Goal: Use online tool/utility

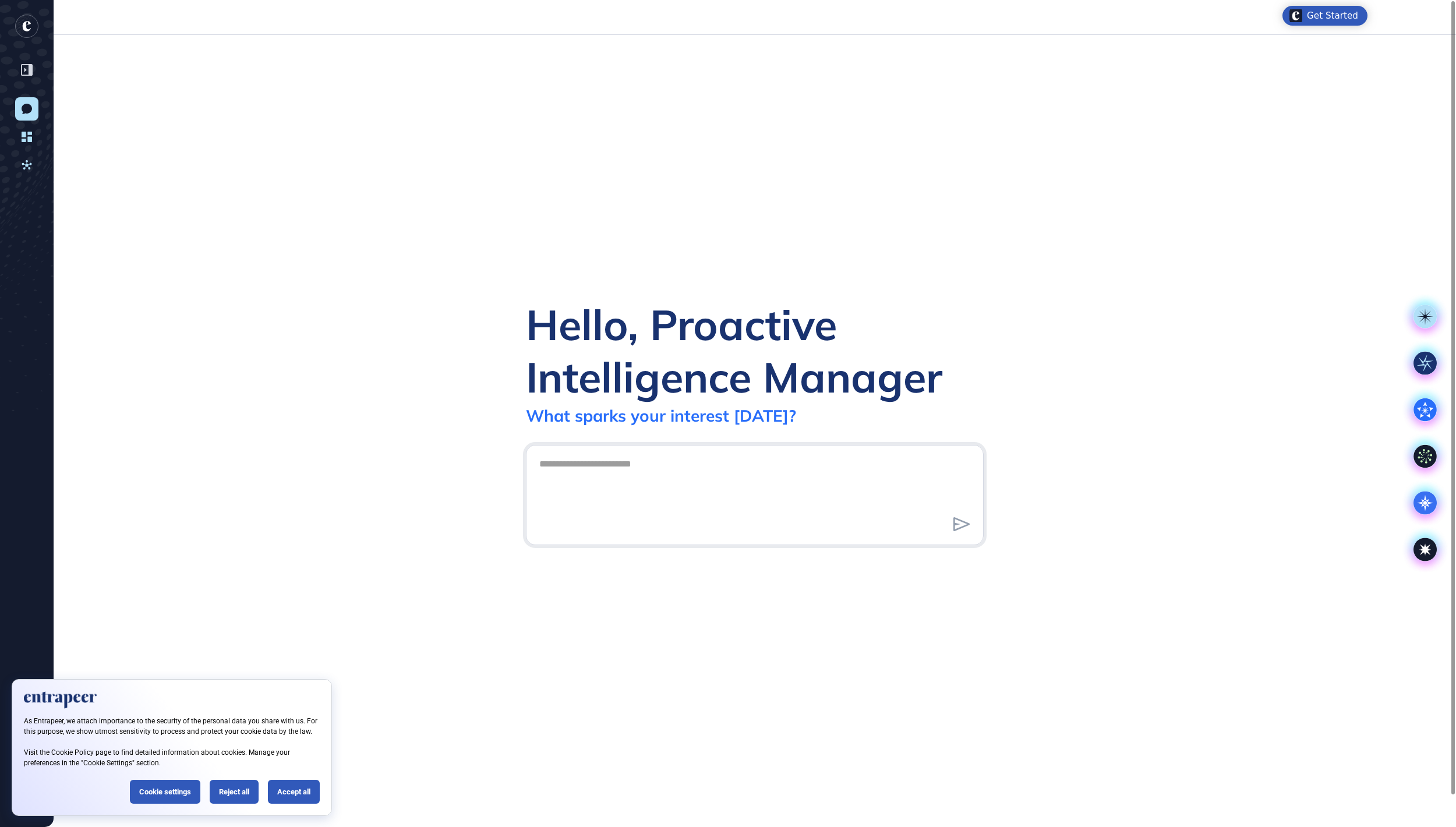
scroll to position [1, 1]
click at [1422, 507] on icon at bounding box center [1425, 503] width 23 height 23
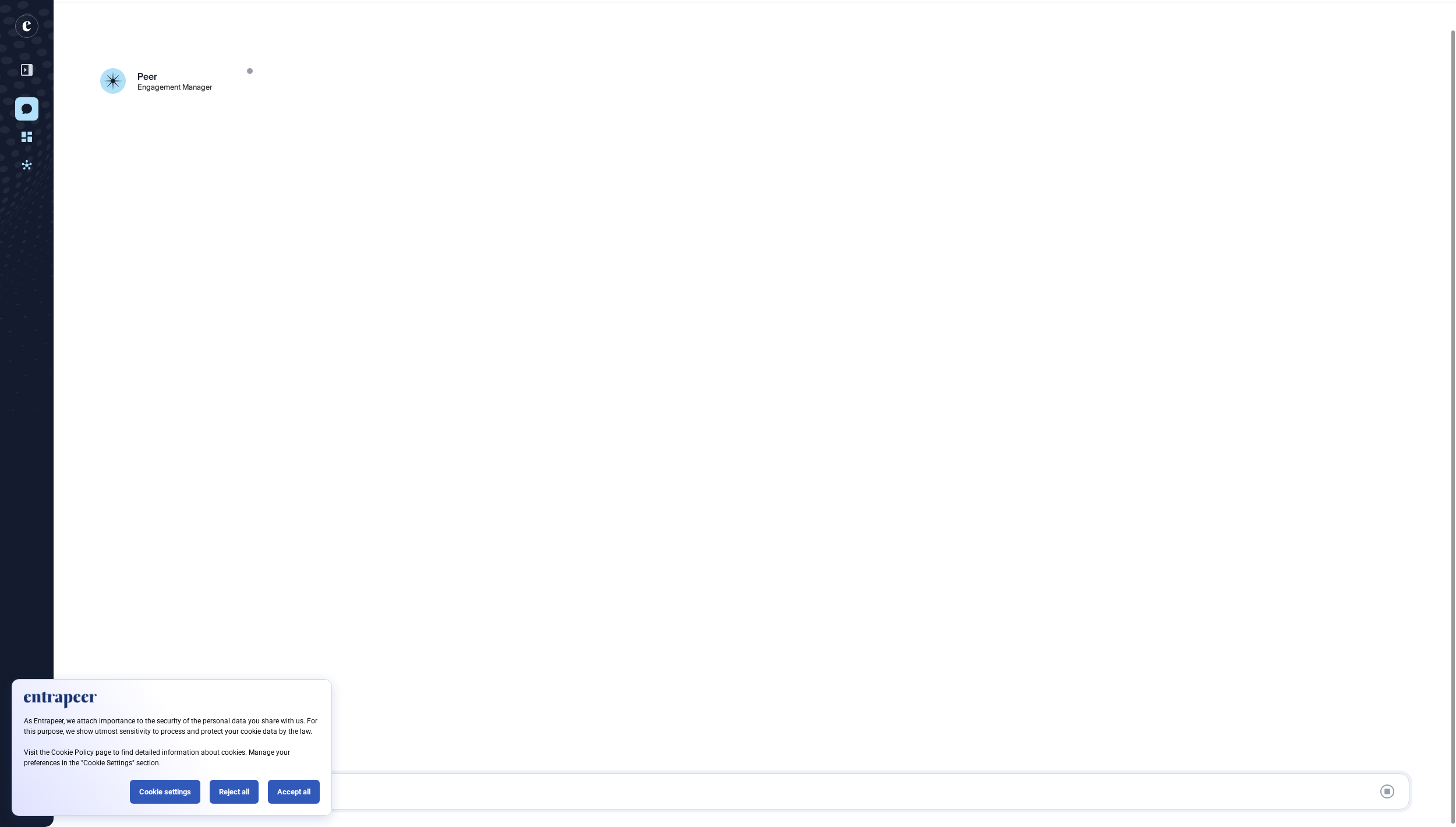
scroll to position [33, 0]
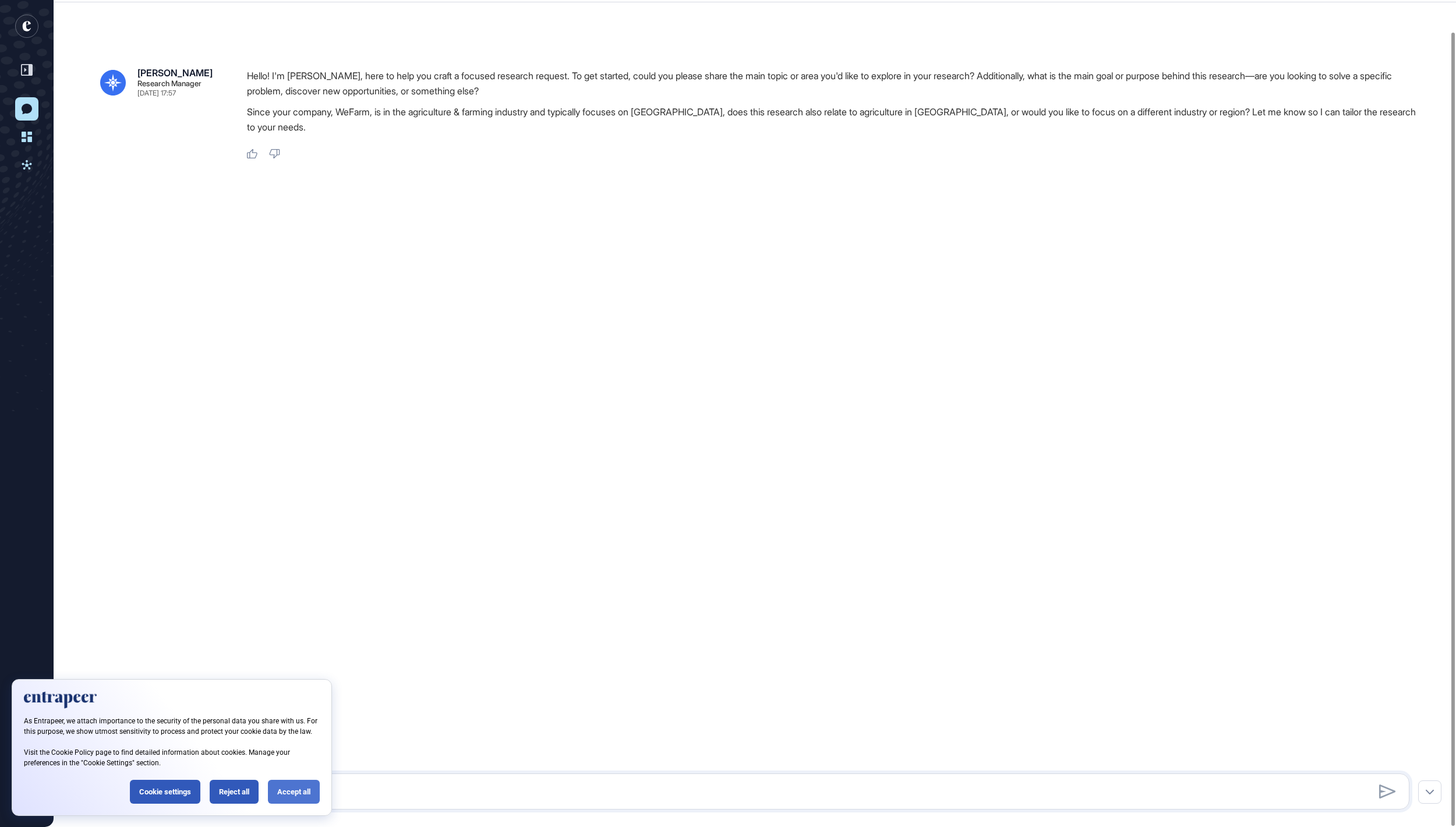
click at [282, 784] on div "Accept all" at bounding box center [293, 792] width 52 height 24
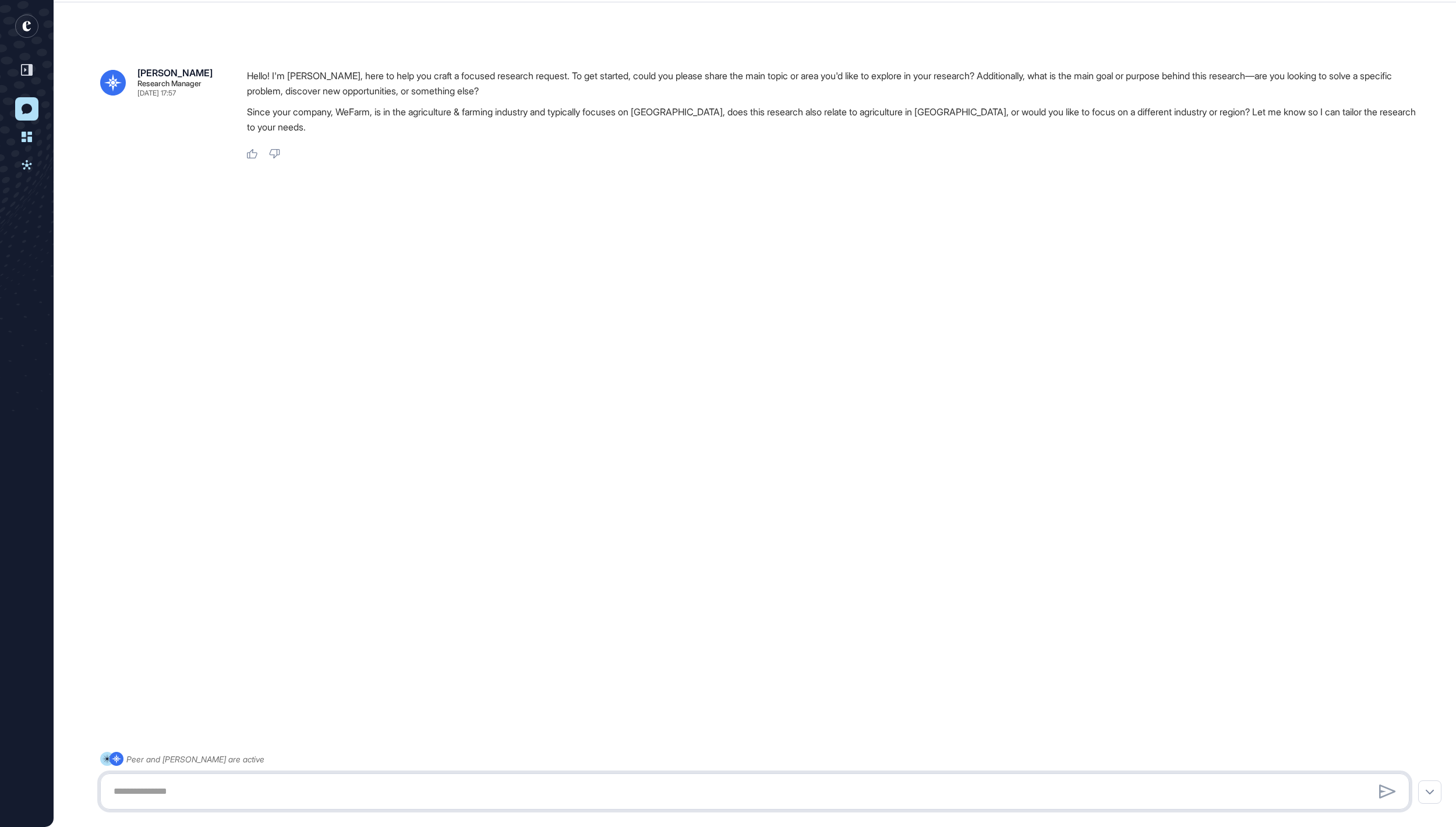
click at [282, 784] on textarea at bounding box center [755, 791] width 1296 height 23
paste textarea "**********"
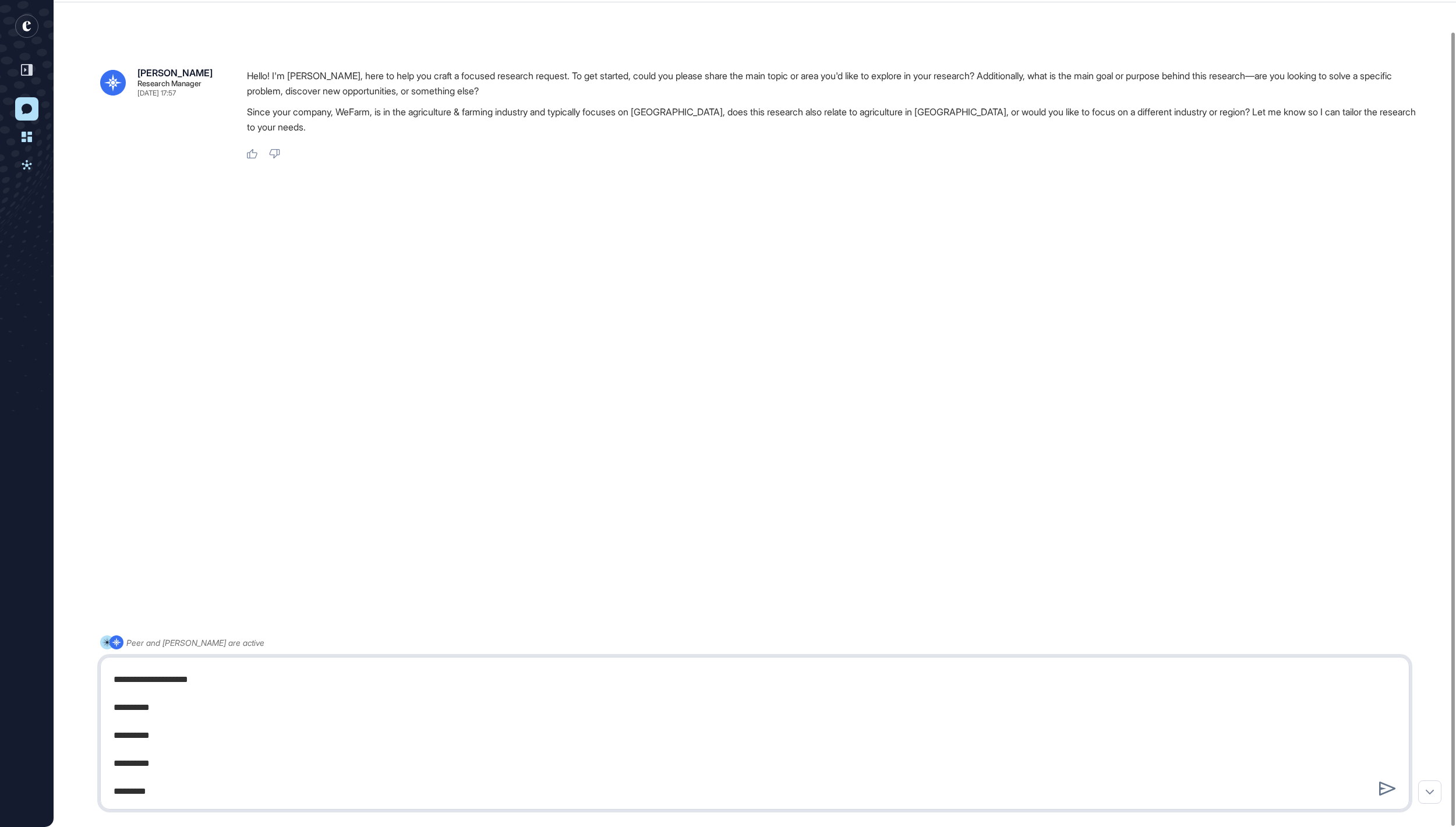
type textarea "**********"
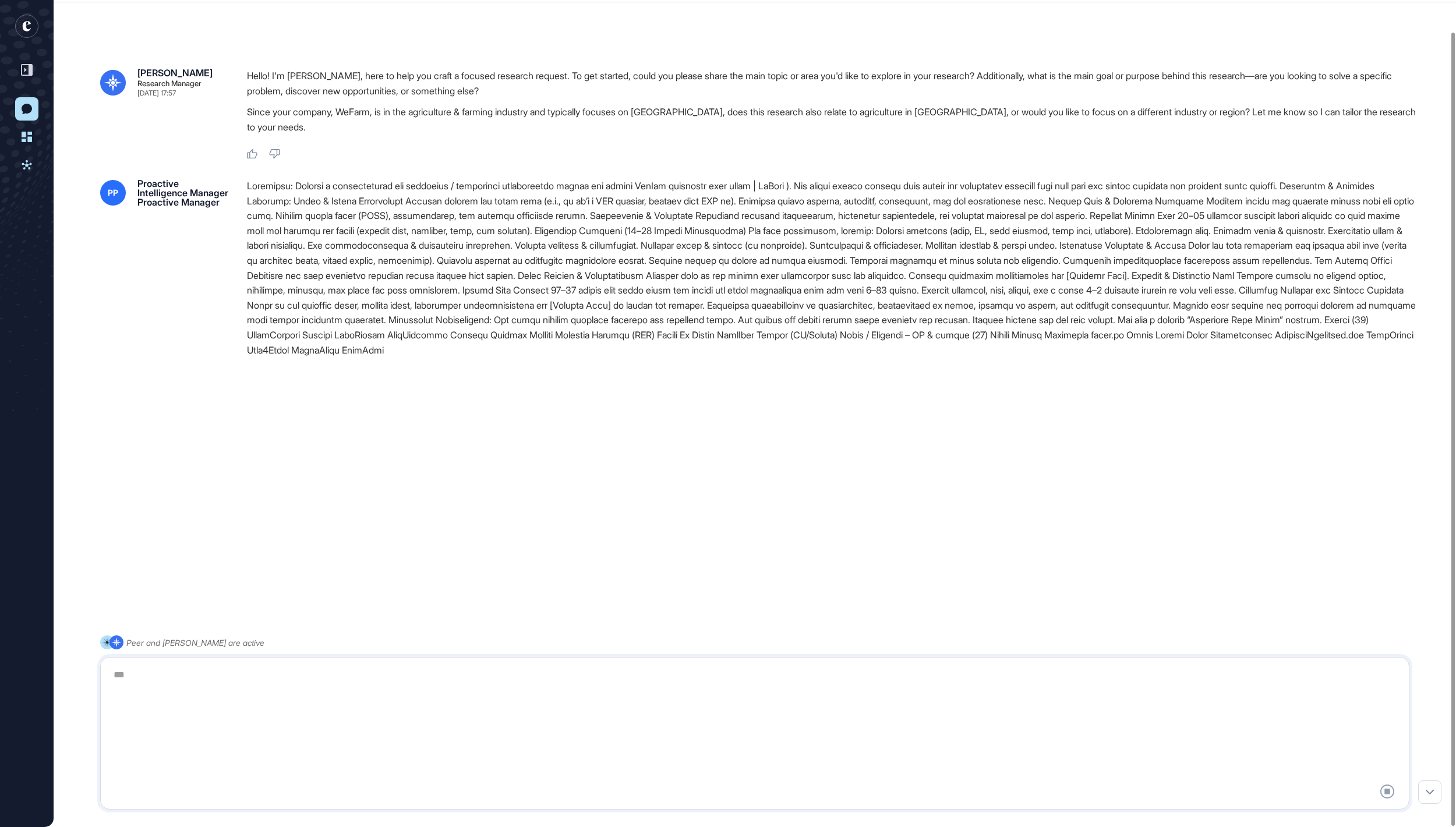
scroll to position [0, 0]
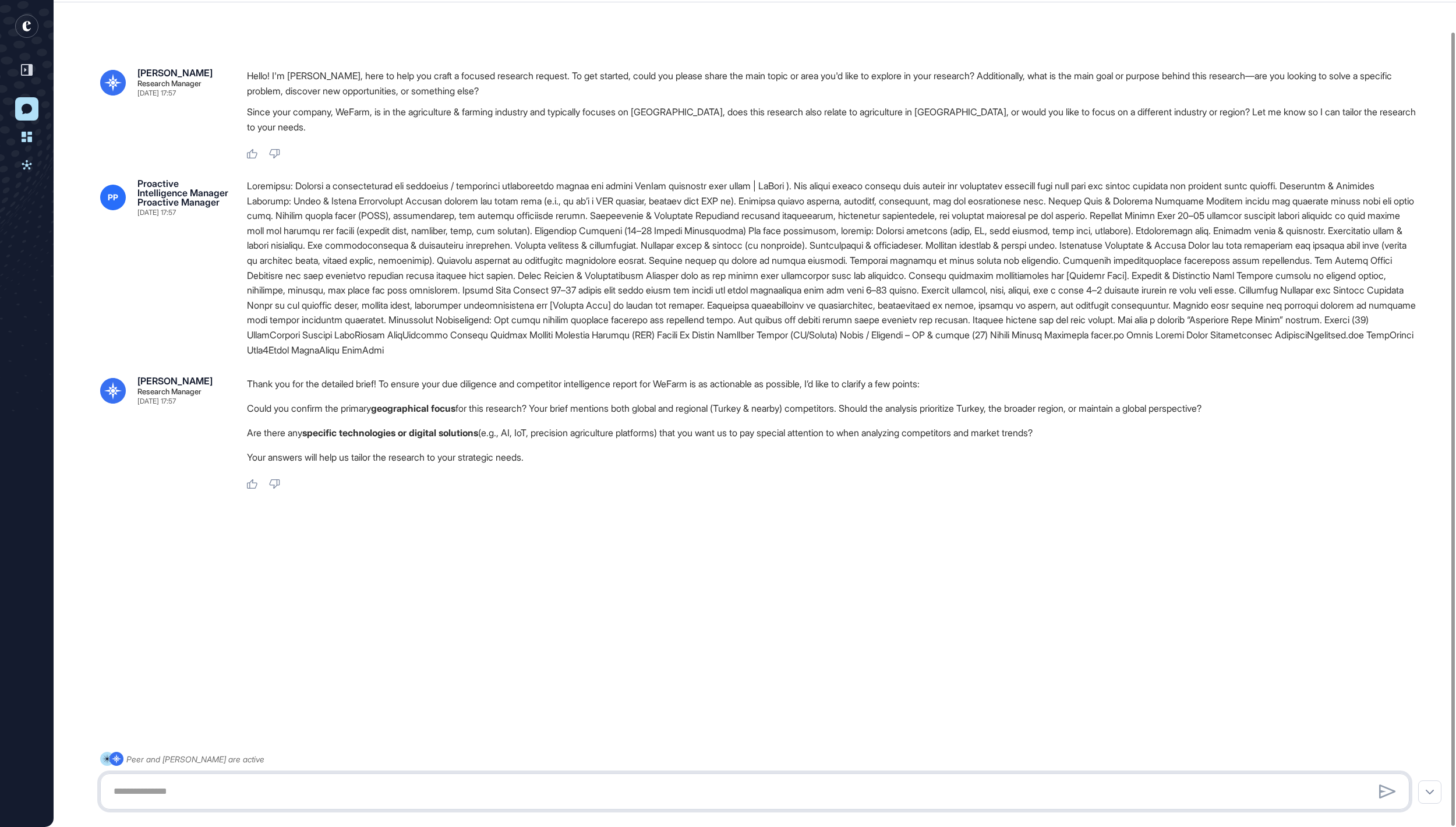
click at [404, 790] on textarea at bounding box center [754, 791] width 1295 height 23
type textarea "**********"
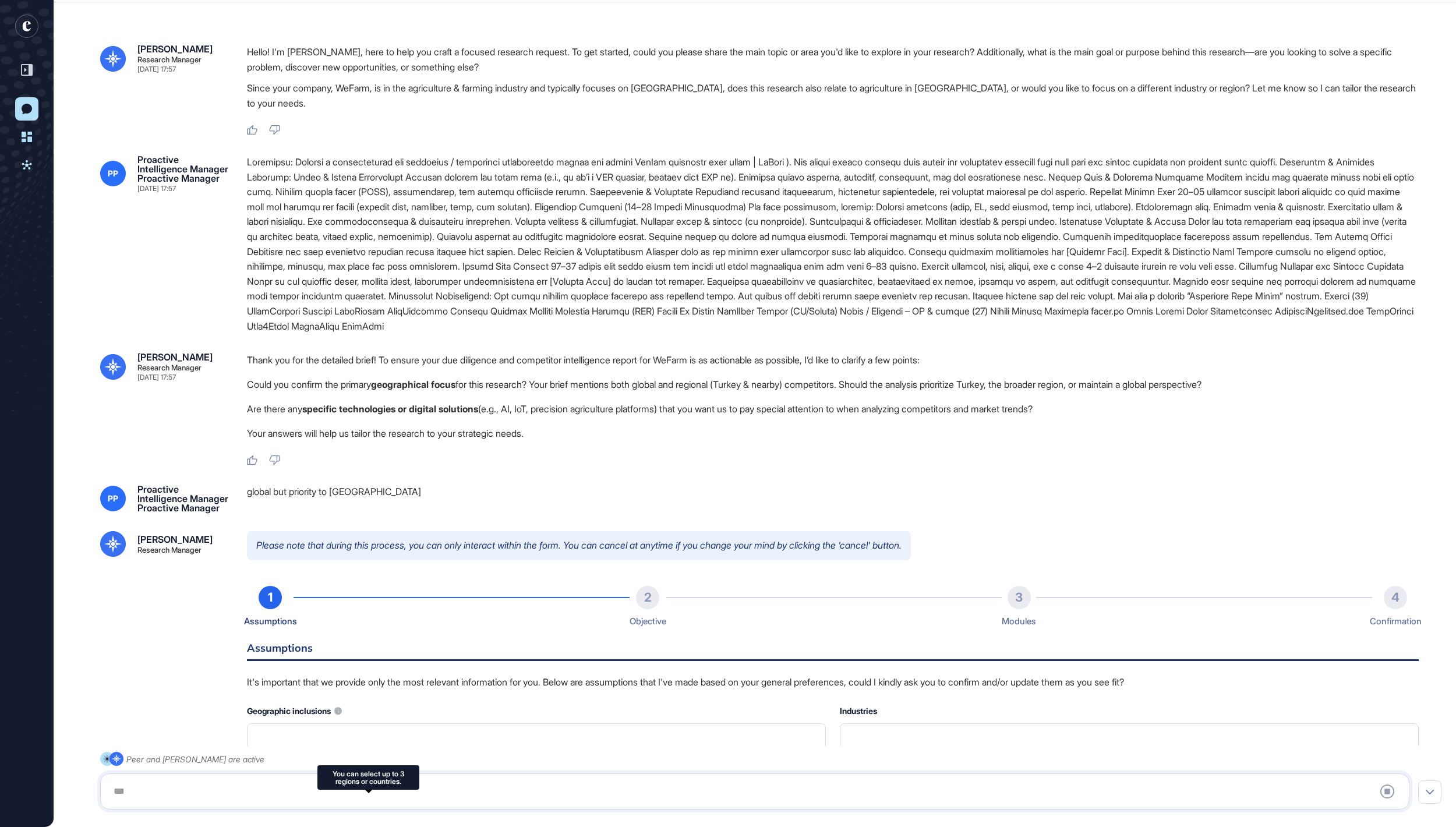
type input "**********"
type input "*"
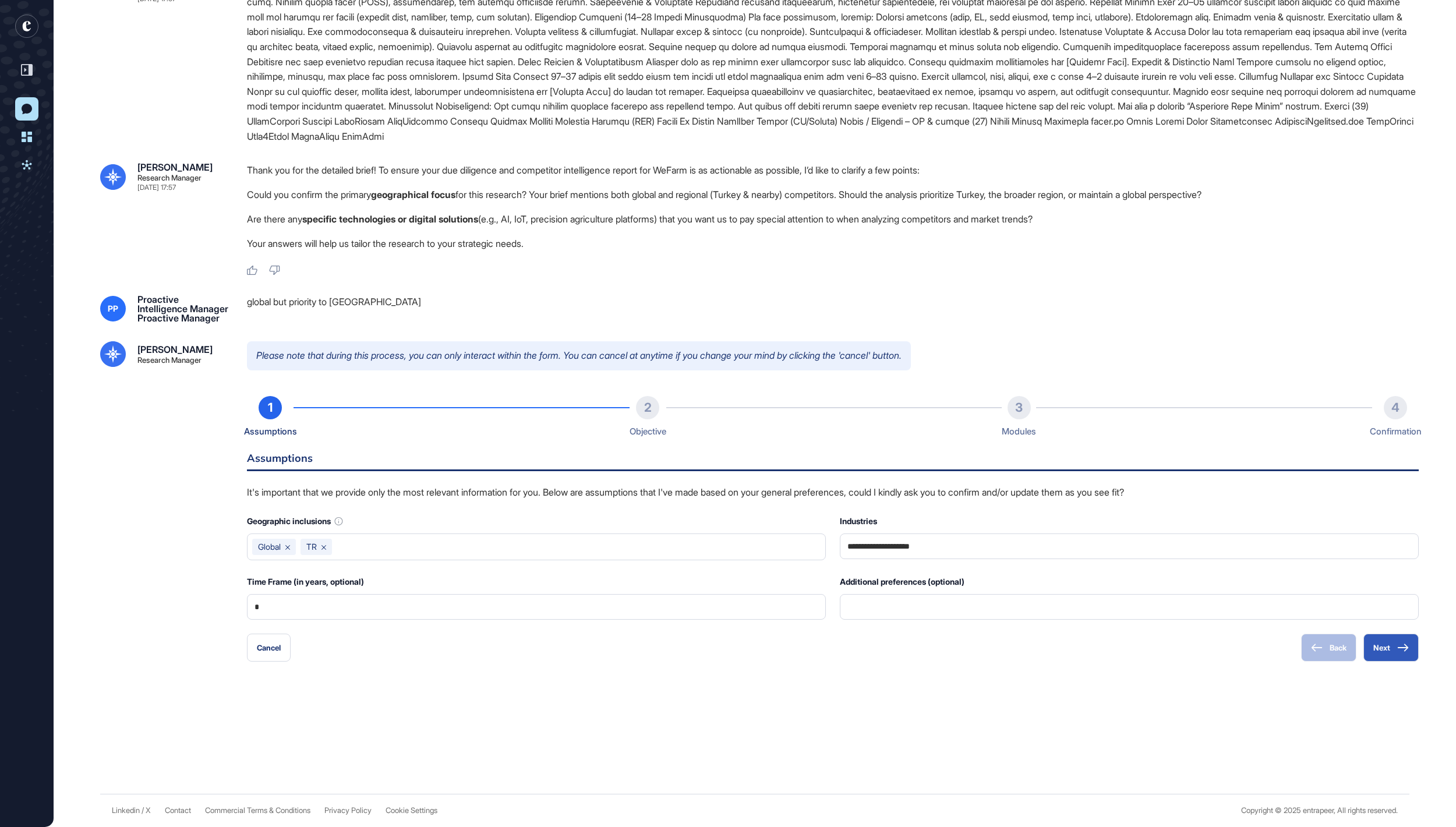
scroll to position [318, 0]
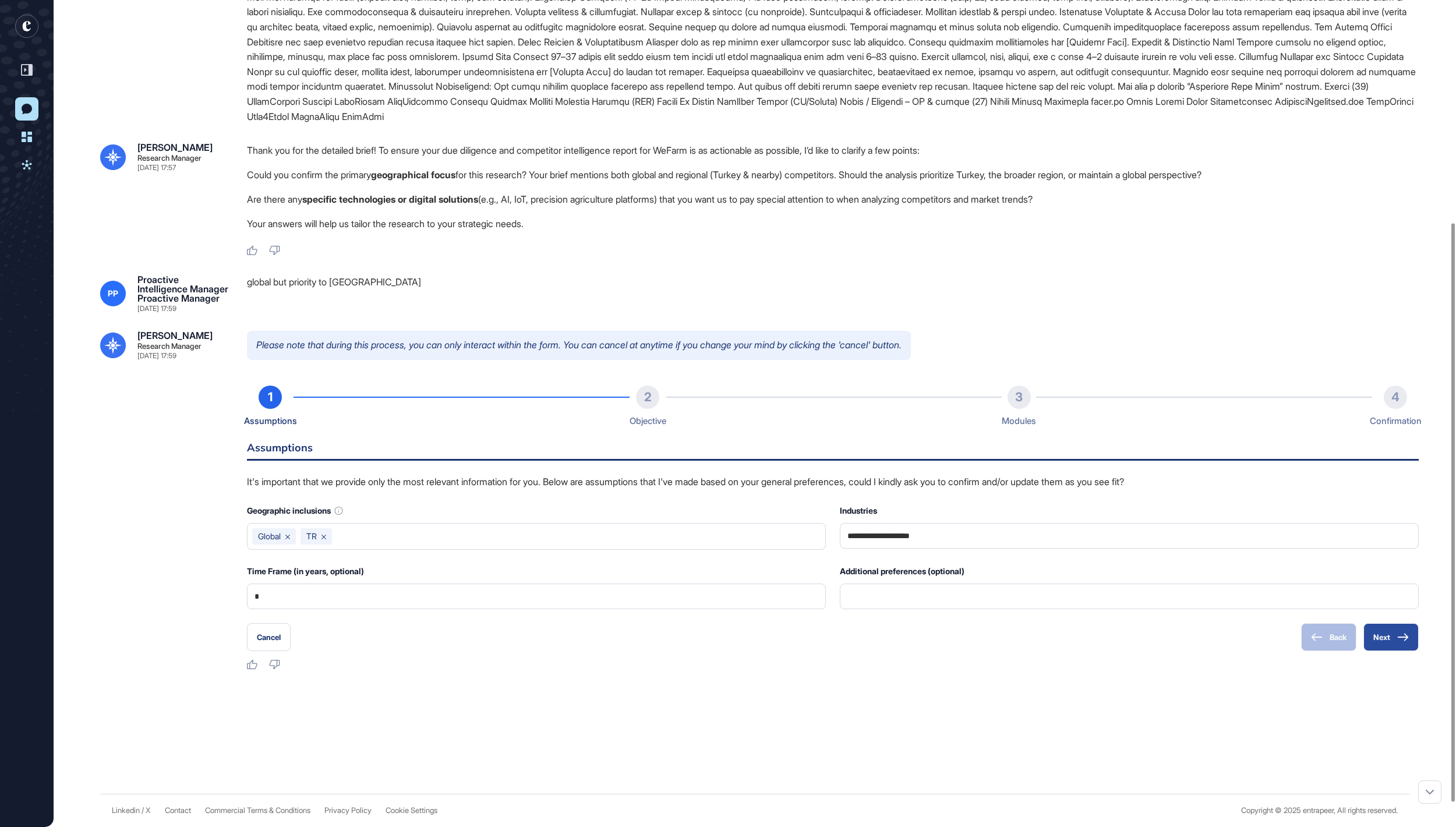
click at [1369, 651] on button "Next" at bounding box center [1391, 637] width 55 height 28
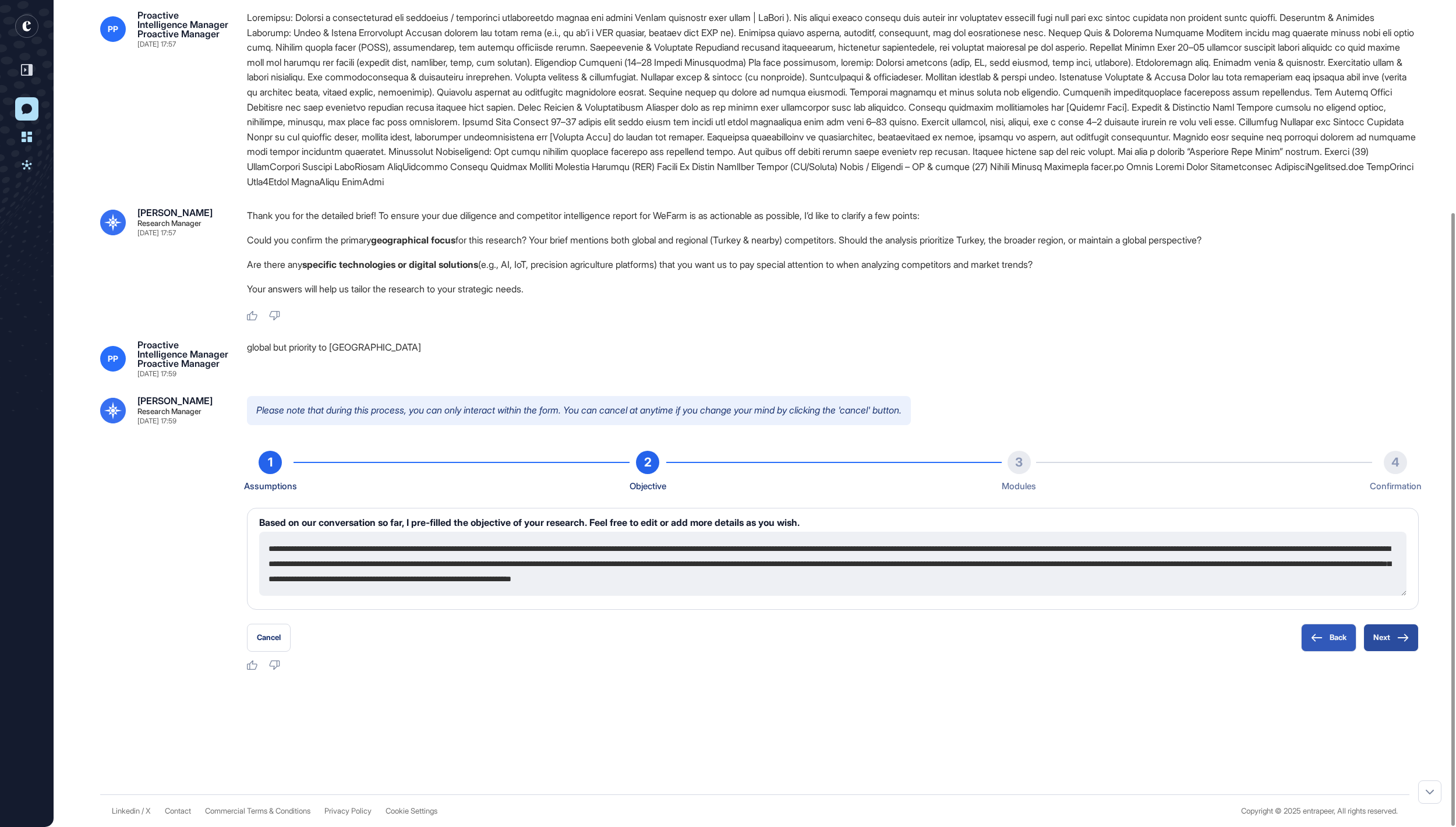
click at [1369, 648] on button "Next" at bounding box center [1391, 637] width 55 height 28
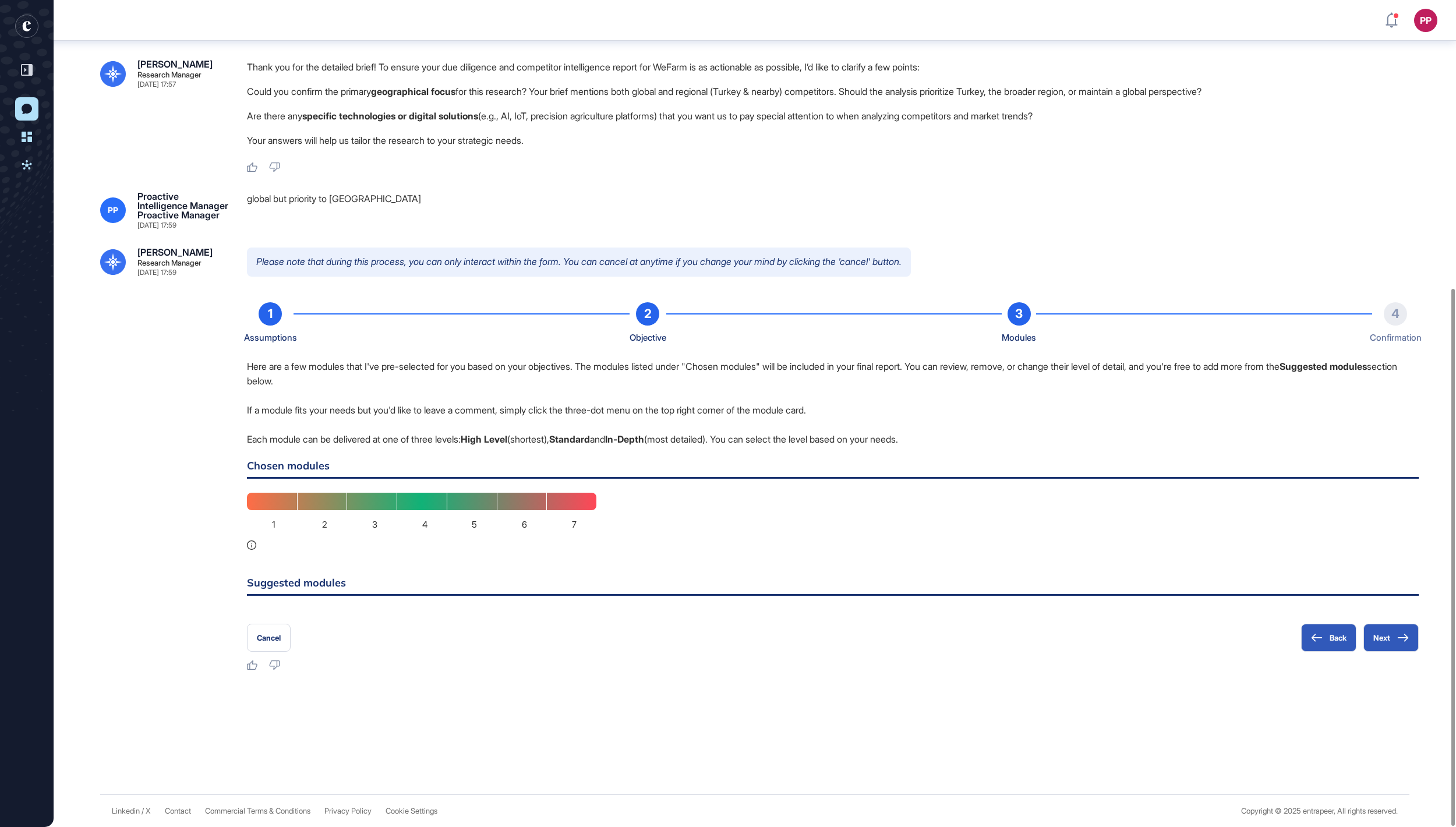
scroll to position [444, 0]
click at [1316, 635] on button "Back" at bounding box center [1328, 637] width 55 height 28
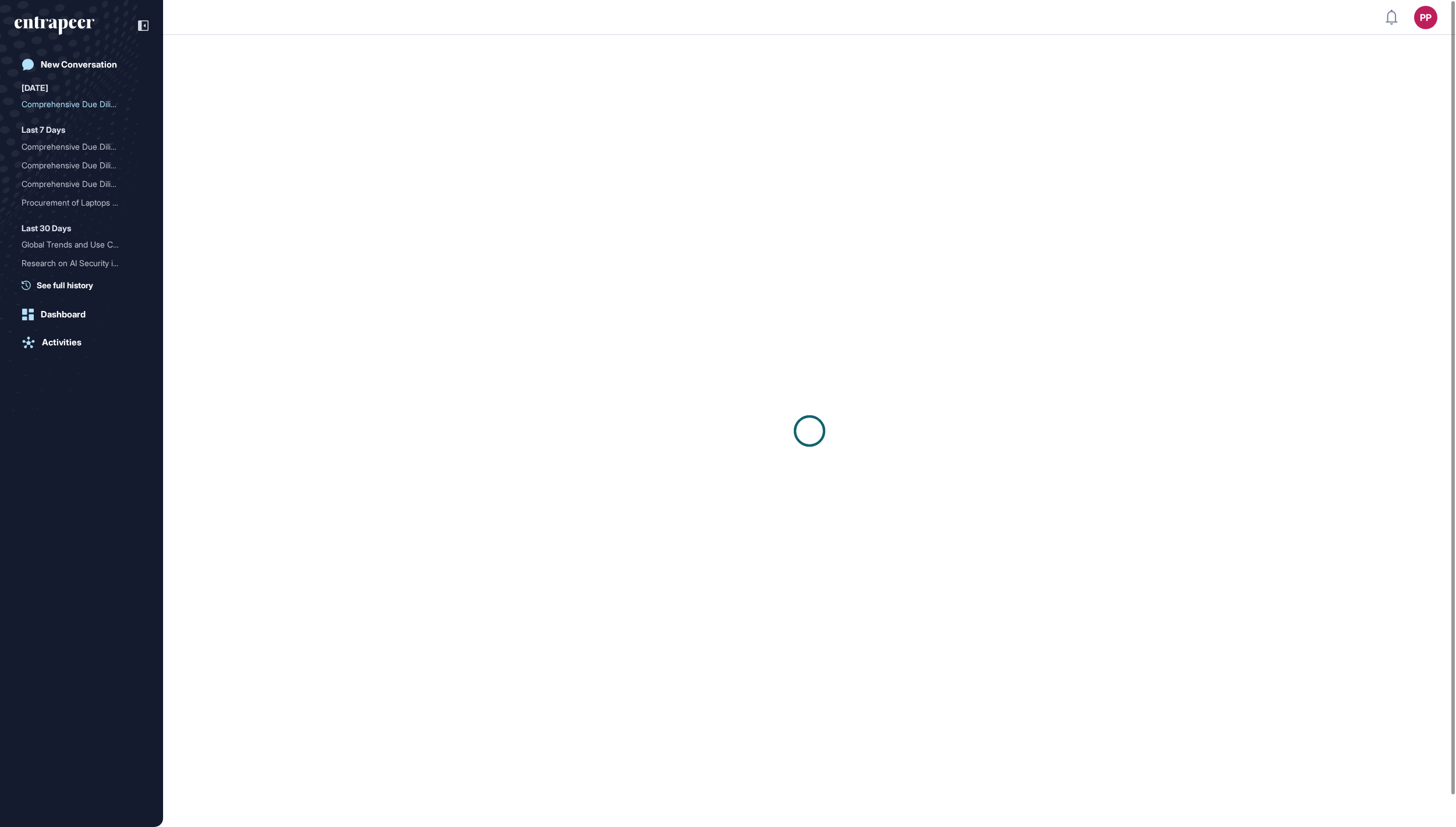
scroll to position [63, 0]
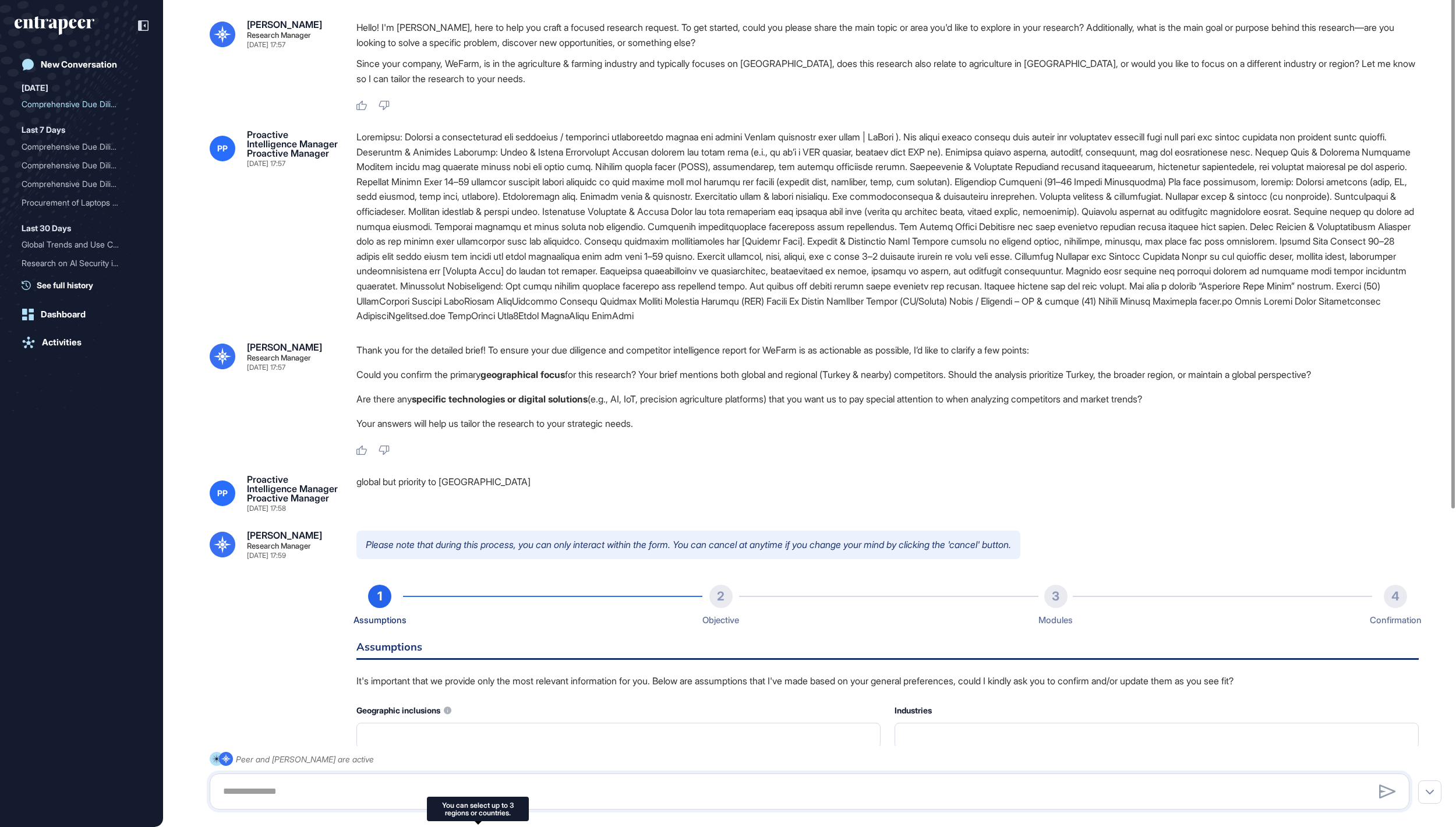
type input "**********"
type input "*"
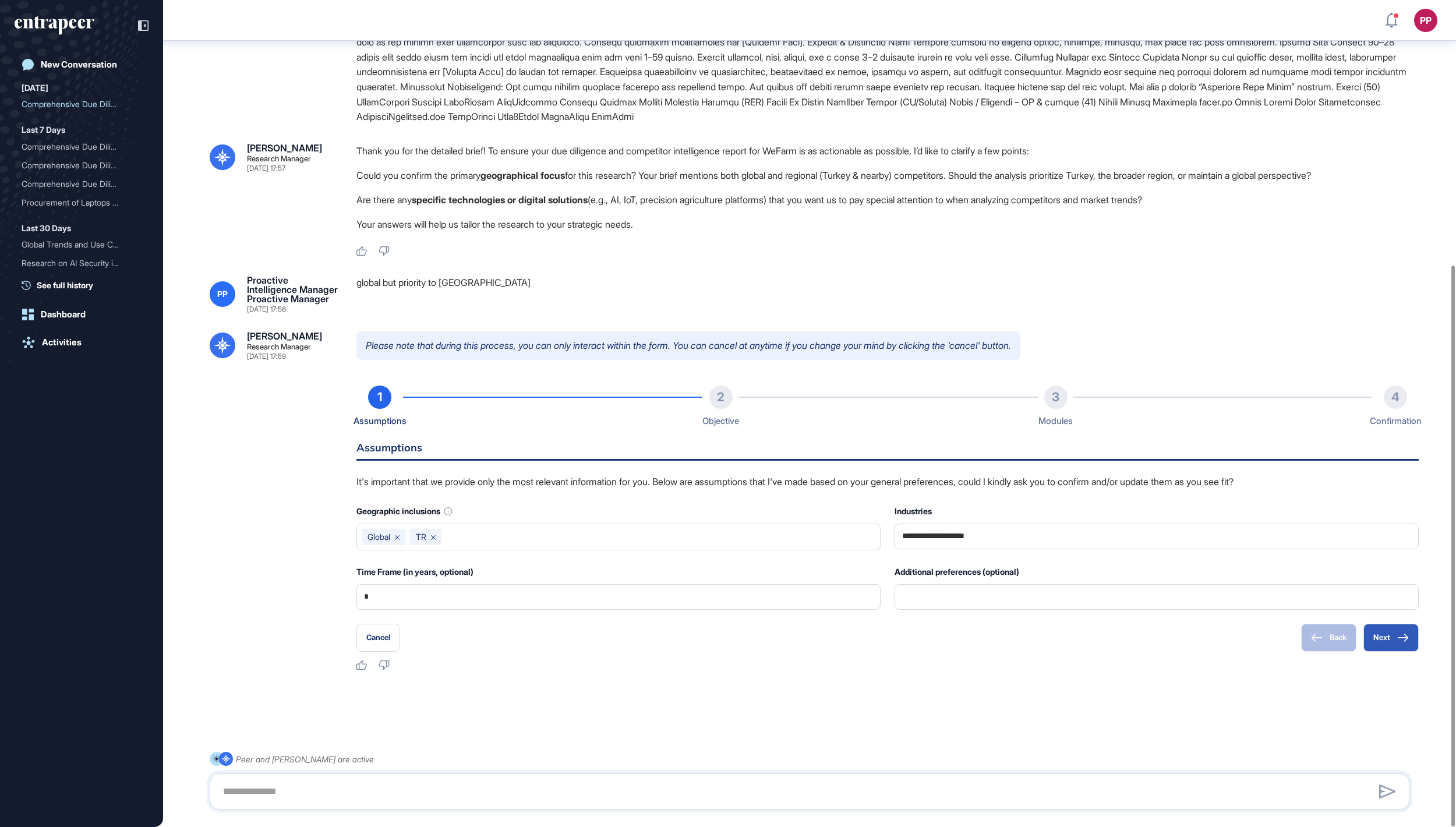
scroll to position [390, 0]
click at [1379, 641] on button "Next" at bounding box center [1391, 637] width 55 height 28
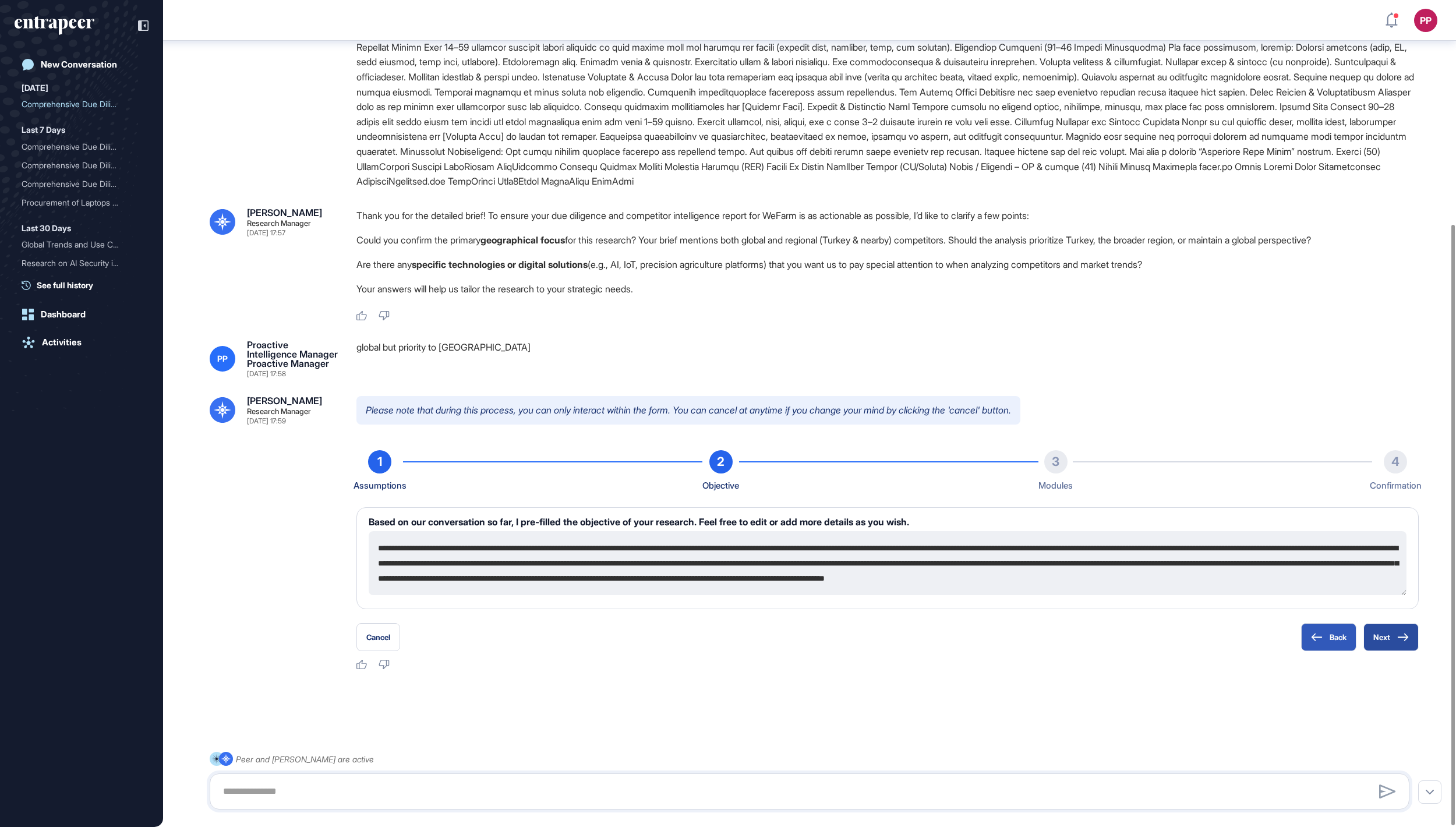
click at [1379, 641] on button "Next" at bounding box center [1391, 637] width 55 height 28
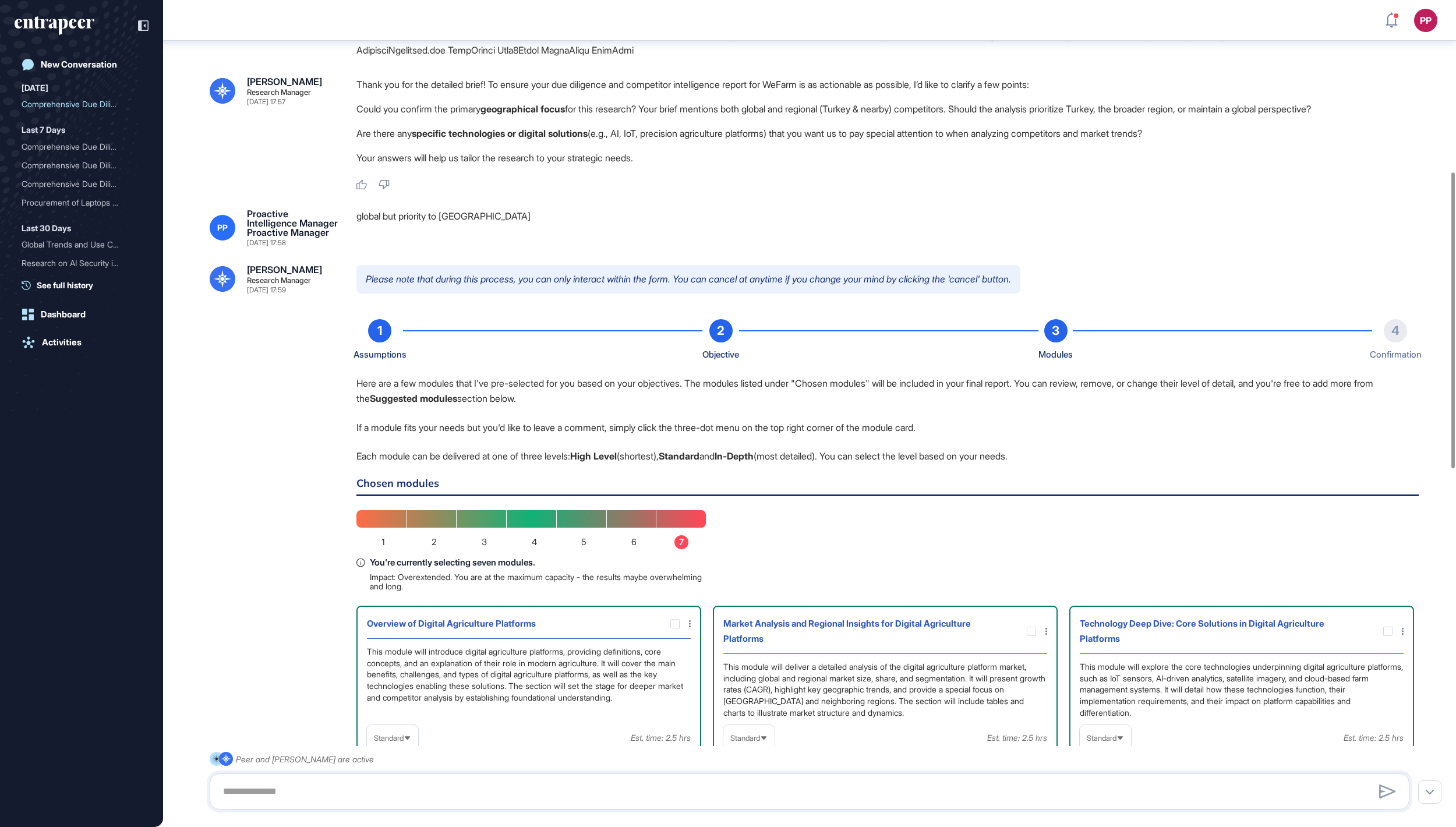
scroll to position [883, 0]
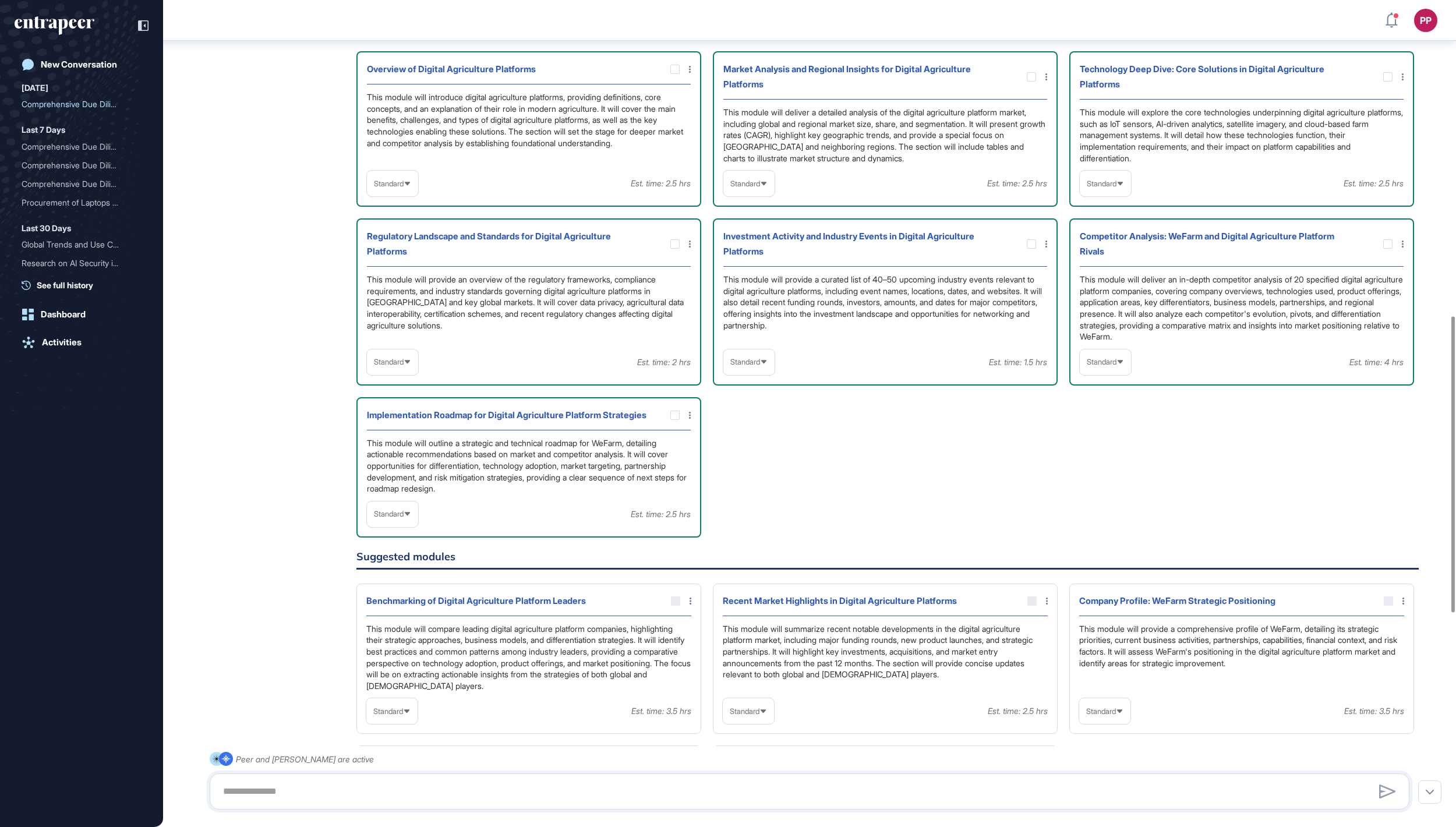
click at [760, 188] on span "Standard" at bounding box center [745, 184] width 30 height 9
click at [751, 223] on li "High-Level" at bounding box center [748, 211] width 44 height 23
click at [403, 188] on span "Standard" at bounding box center [389, 184] width 30 height 9
click at [403, 223] on li "High-Level" at bounding box center [392, 211] width 44 height 23
click at [1099, 188] on span "Standard" at bounding box center [1102, 184] width 30 height 9
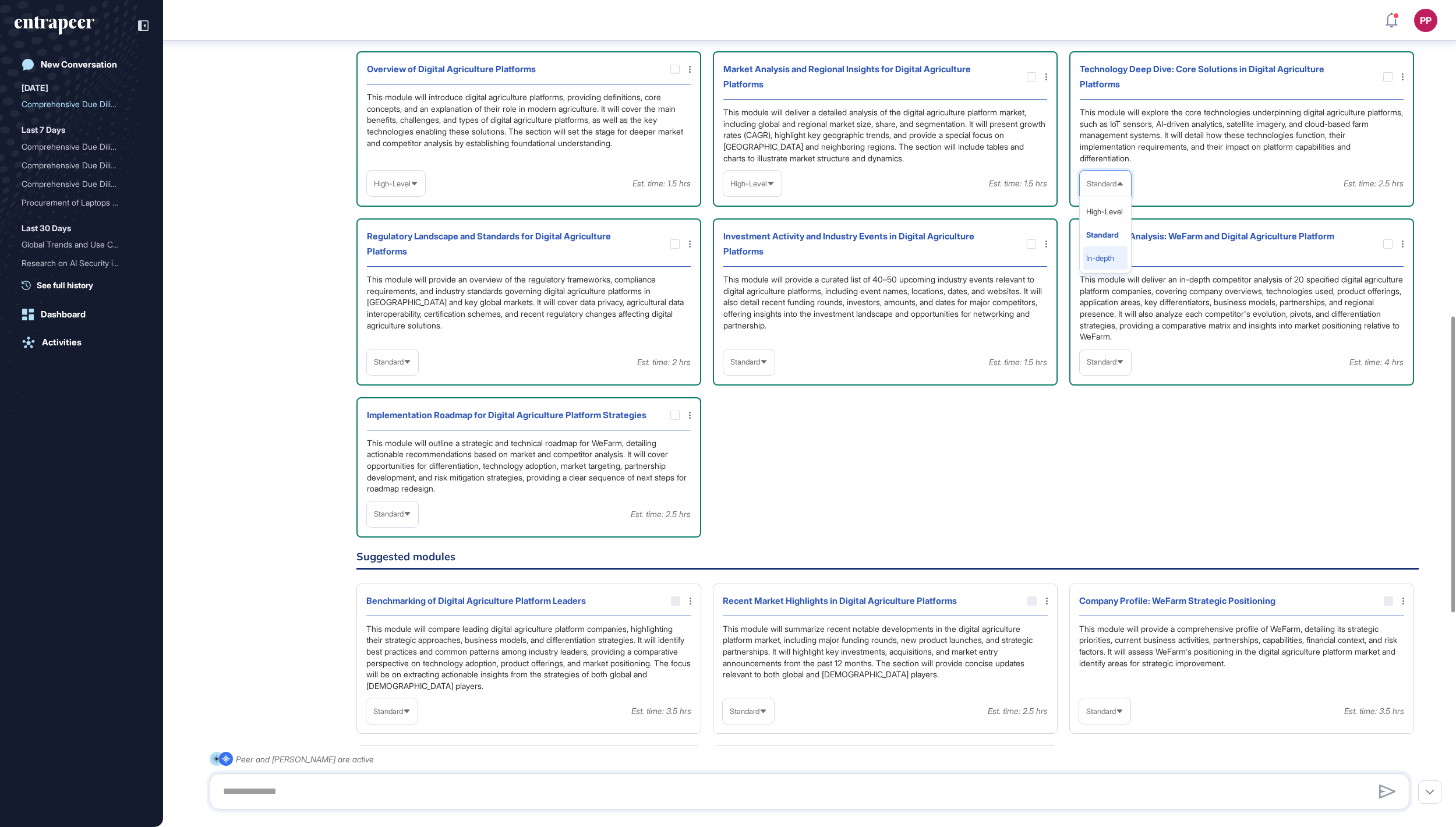
click at [1102, 270] on li "In-depth" at bounding box center [1105, 258] width 44 height 23
click at [760, 366] on span "Standard" at bounding box center [745, 362] width 30 height 9
click at [760, 449] on li "In-depth" at bounding box center [748, 437] width 44 height 23
click at [1104, 373] on div "Standard" at bounding box center [1105, 362] width 52 height 22
click at [1106, 449] on li "In-depth" at bounding box center [1105, 437] width 44 height 23
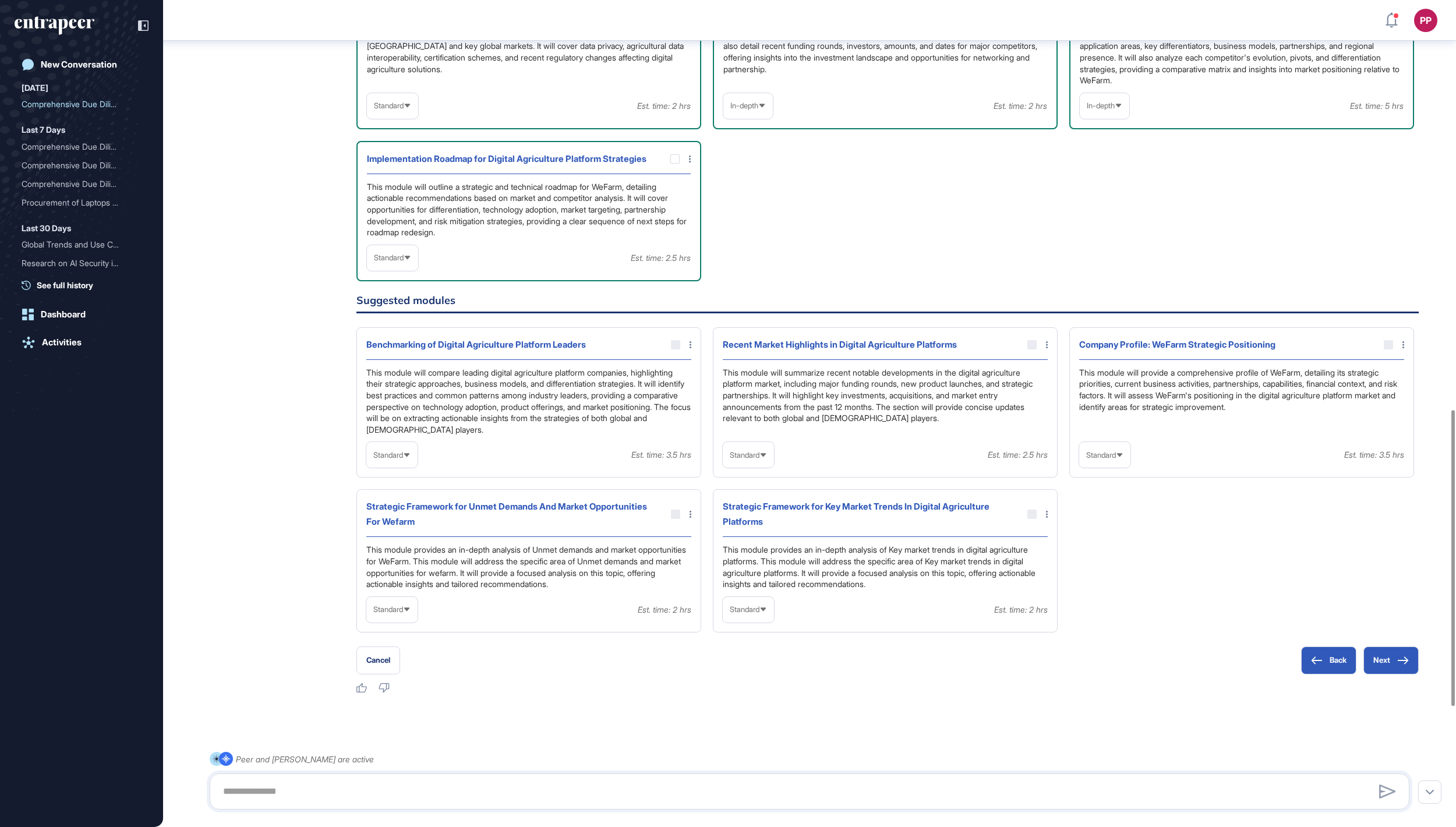
scroll to position [1146, 0]
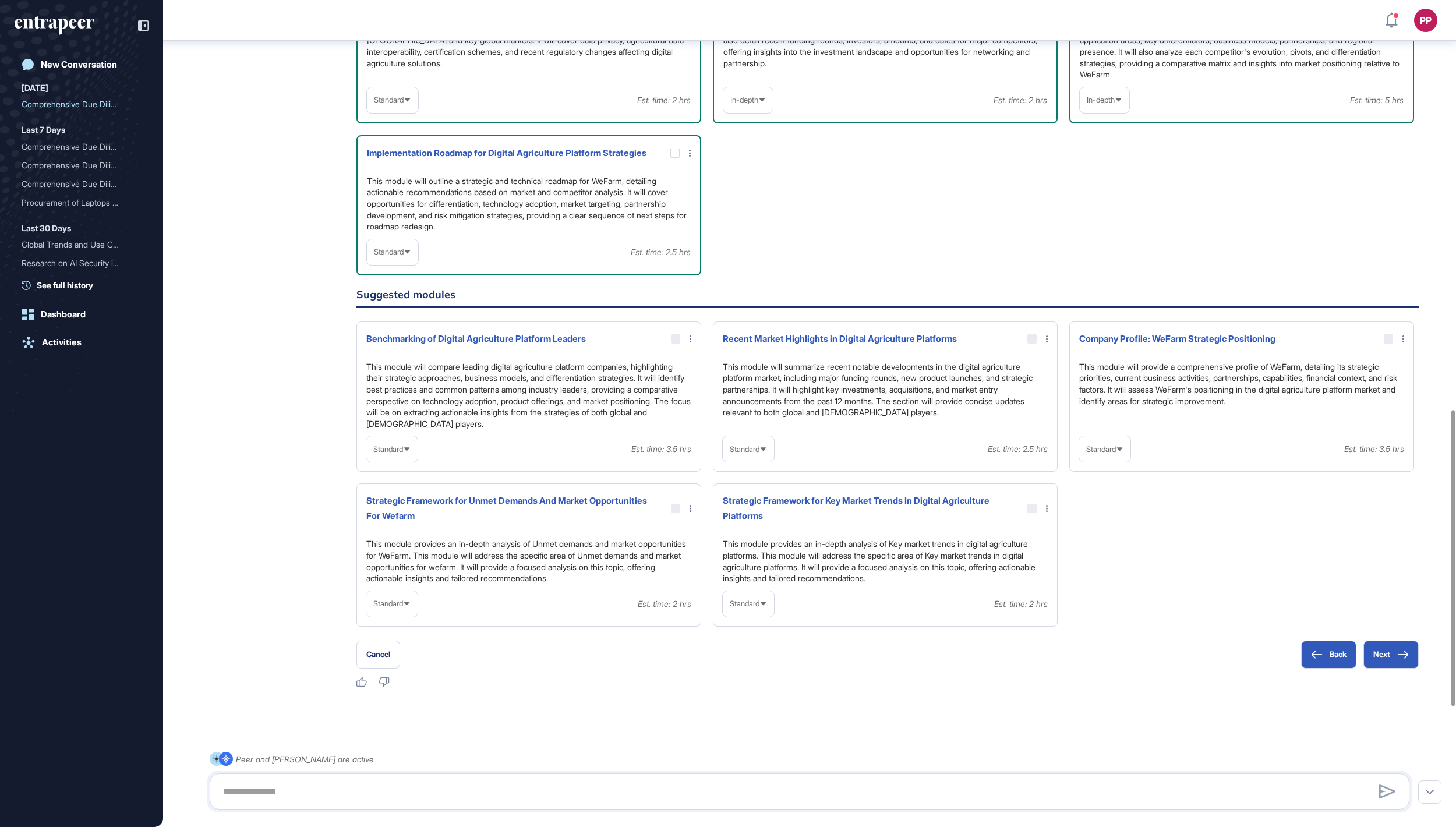
click at [416, 263] on div "Standard" at bounding box center [392, 252] width 52 height 22
click at [413, 339] on li "In-depth" at bounding box center [392, 326] width 44 height 23
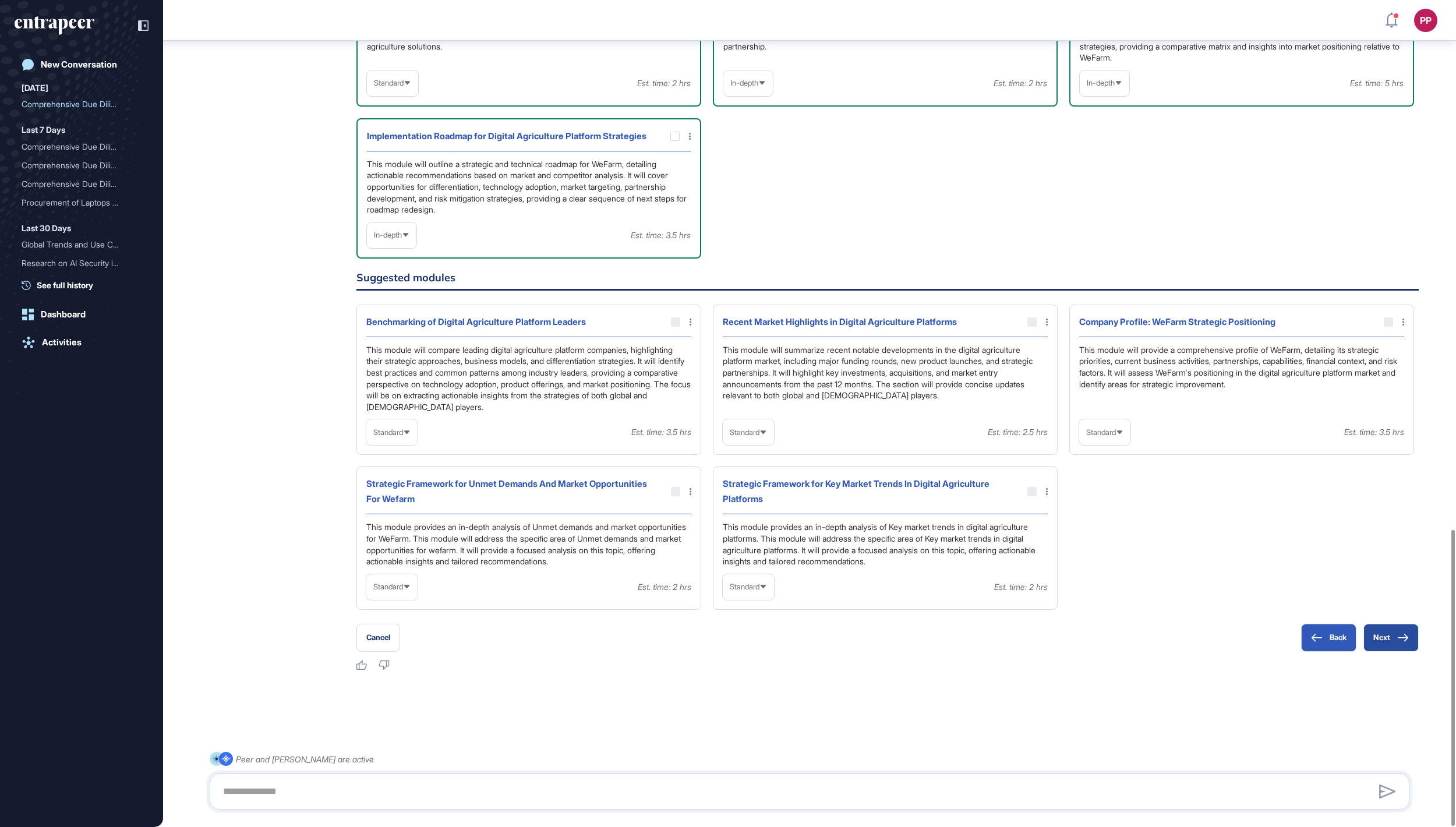
click at [1380, 639] on button "Next" at bounding box center [1391, 637] width 55 height 28
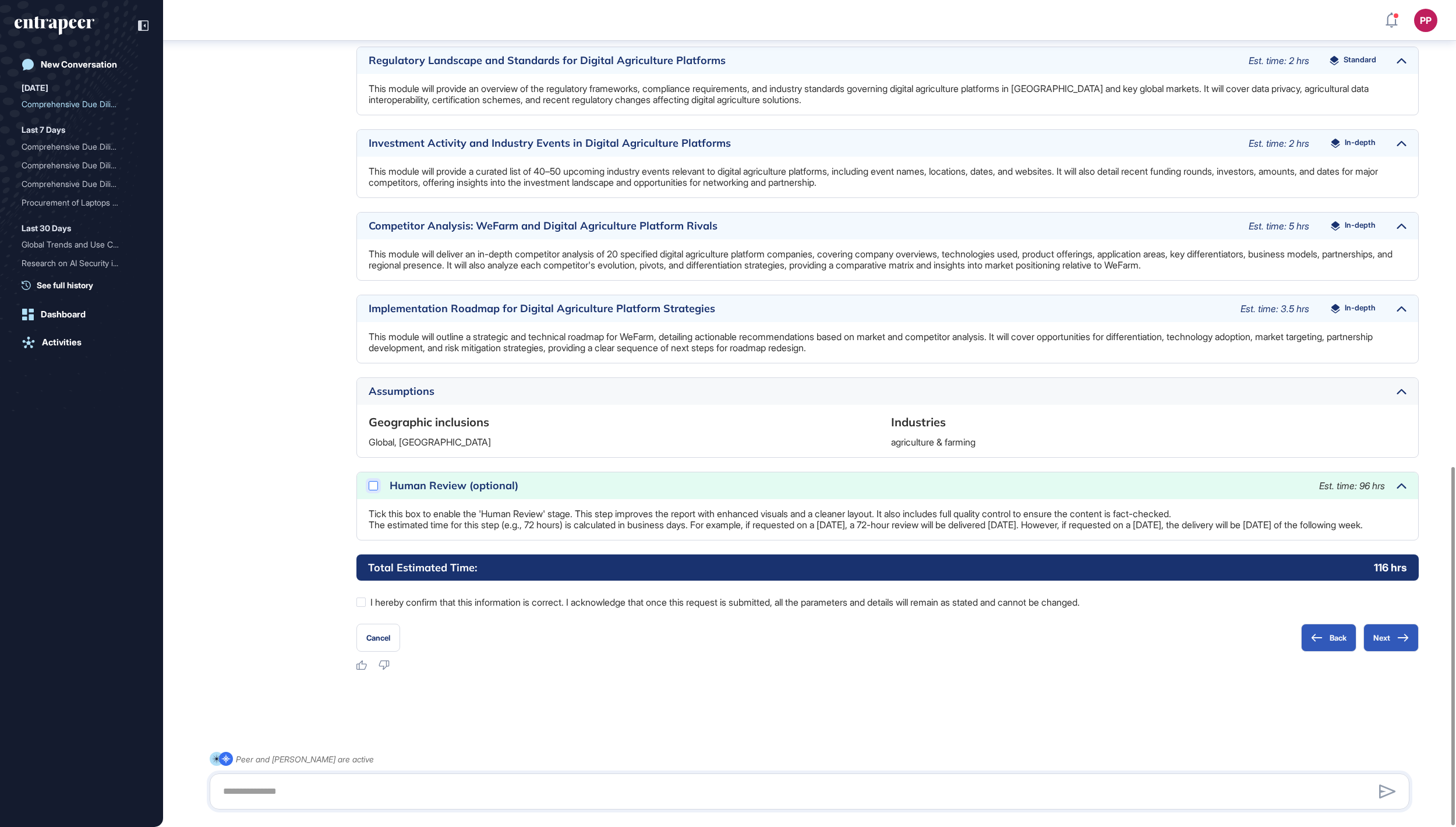
scroll to position [1077, 0]
click at [0, 0] on icon at bounding box center [0, 0] width 0 height 0
click at [1377, 637] on button "Next" at bounding box center [1391, 637] width 55 height 28
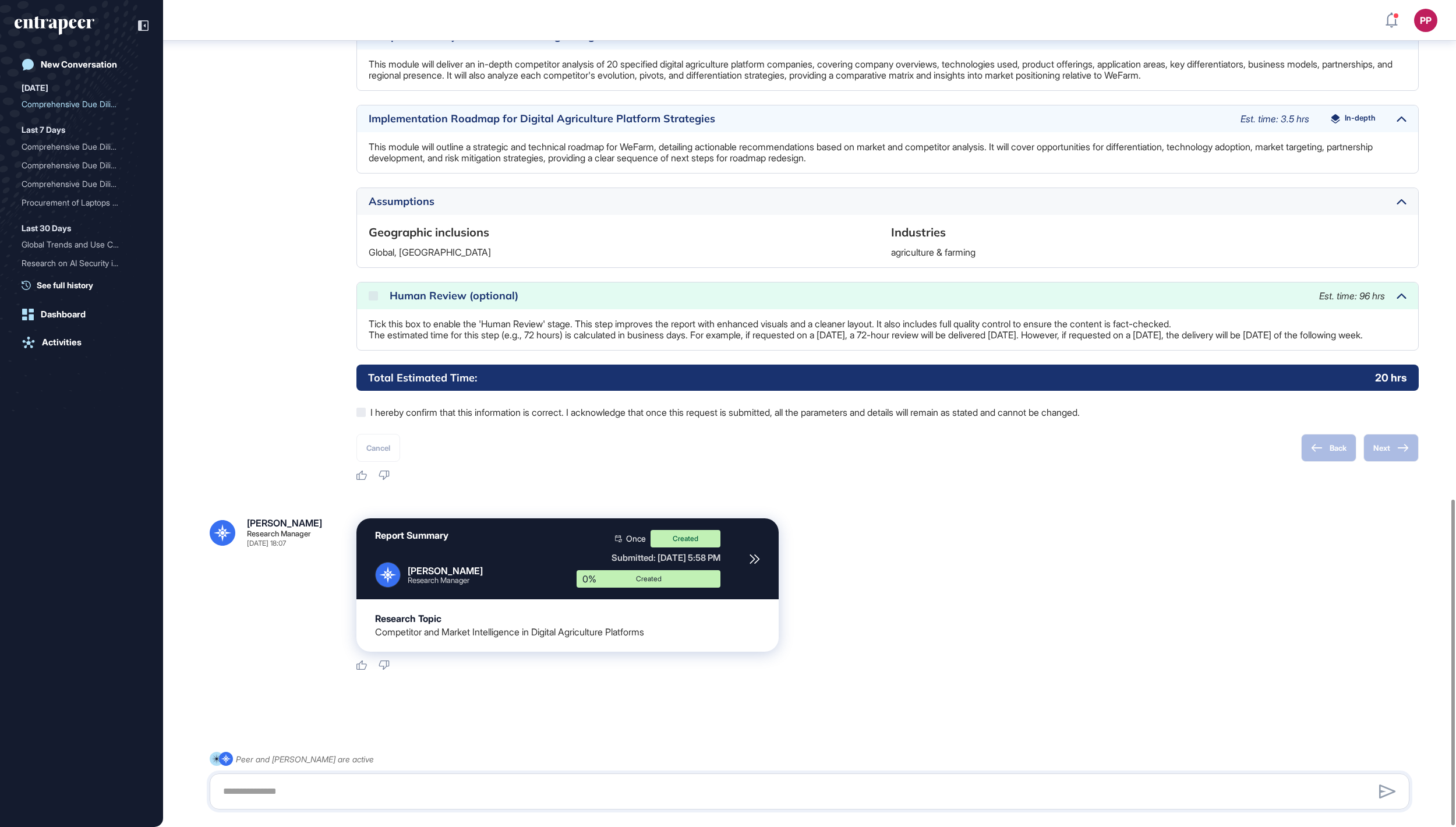
scroll to position [1267, 0]
click at [1351, 227] on link "Logout" at bounding box center [1371, 218] width 120 height 19
